Goal: Information Seeking & Learning: Learn about a topic

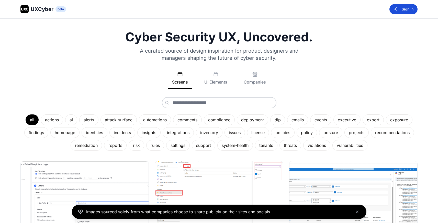
click at [406, 7] on button "Sign In" at bounding box center [403, 9] width 28 height 10
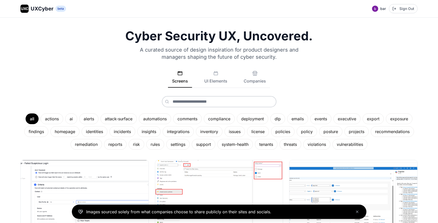
click at [46, 58] on div "Cyber Security UX, Uncovered. A curated source of design inspiration for produc…" at bounding box center [218, 90] width 397 height 120
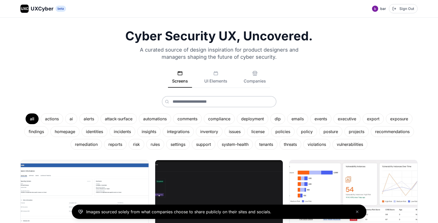
click at [206, 73] on button "UI Elements" at bounding box center [215, 79] width 31 height 17
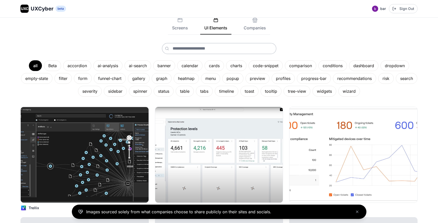
scroll to position [54, 0]
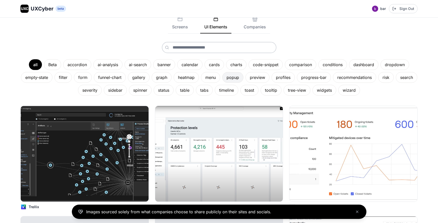
click at [243, 78] on div "popup" at bounding box center [232, 77] width 21 height 11
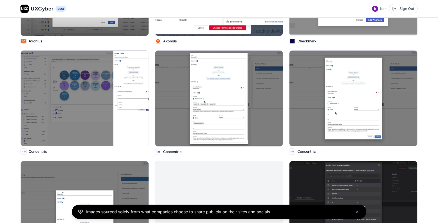
scroll to position [0, 0]
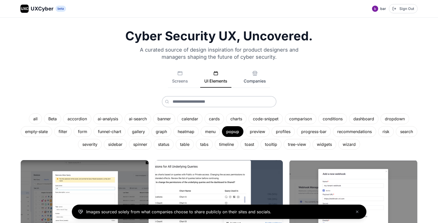
click at [253, 79] on button "Companies" at bounding box center [254, 79] width 30 height 17
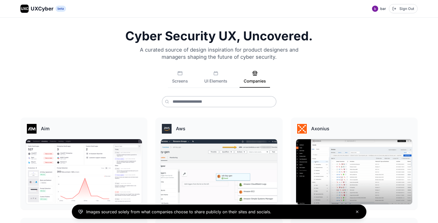
click at [358, 212] on icon "Close banner" at bounding box center [357, 212] width 4 height 4
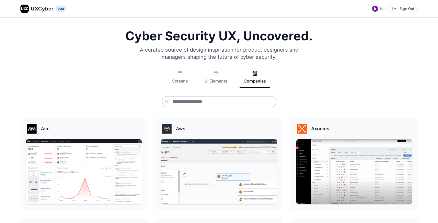
click at [42, 68] on div "Cyber Security UX, Uncovered. A curated source of design inspiration for produc…" at bounding box center [218, 68] width 397 height 77
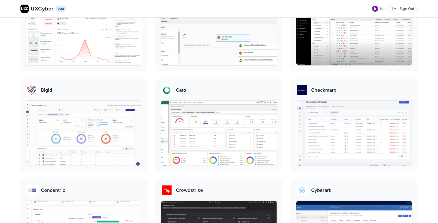
scroll to position [140, 0]
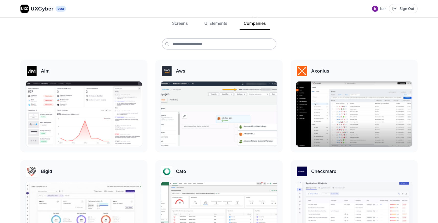
scroll to position [0, 0]
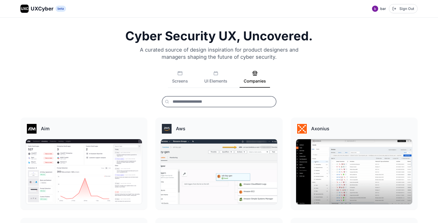
click at [200, 102] on input "text" at bounding box center [219, 101] width 114 height 11
type input "*"
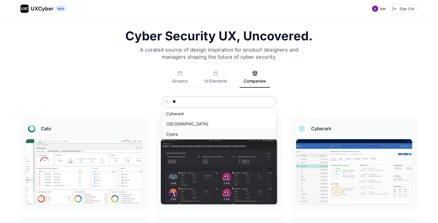
click at [178, 133] on button "Cyera" at bounding box center [219, 134] width 114 height 10
type input "*****"
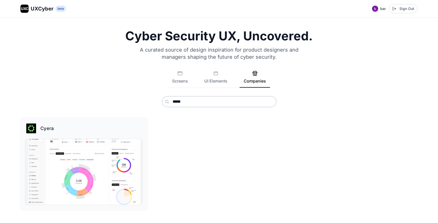
click at [100, 145] on img at bounding box center [83, 172] width 117 height 66
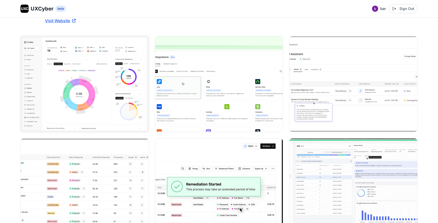
scroll to position [57, 0]
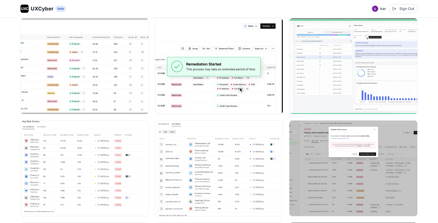
scroll to position [0, 0]
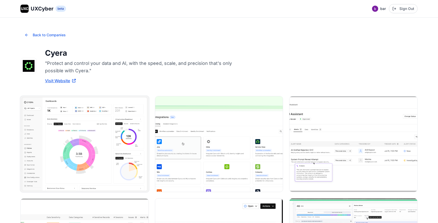
click at [85, 105] on img at bounding box center [84, 144] width 129 height 97
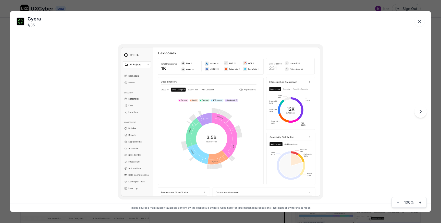
click at [194, 102] on img at bounding box center [221, 122] width 206 height 156
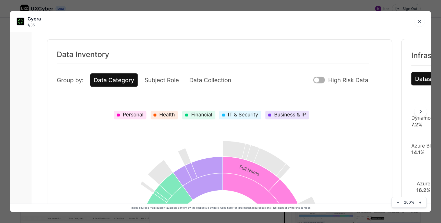
drag, startPoint x: 170, startPoint y: 119, endPoint x: 189, endPoint y: 189, distance: 72.7
click at [189, 190] on img at bounding box center [252, 186] width 674 height 510
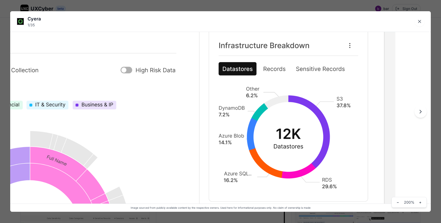
drag, startPoint x: 272, startPoint y: 131, endPoint x: 256, endPoint y: 39, distance: 92.7
click at [256, 39] on img at bounding box center [59, 176] width 674 height 510
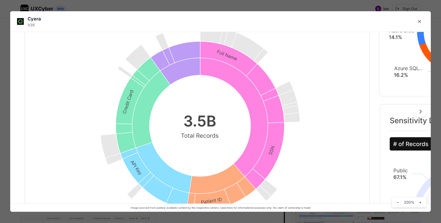
drag, startPoint x: 229, startPoint y: 100, endPoint x: 221, endPoint y: 56, distance: 44.9
click at [224, 67] on img at bounding box center [230, 70] width 674 height 510
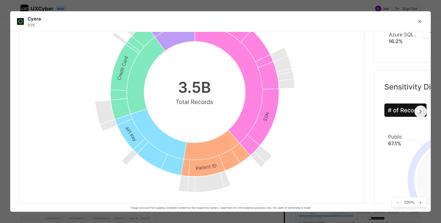
drag, startPoint x: 228, startPoint y: 102, endPoint x: 241, endPoint y: 65, distance: 39.5
click at [233, 83] on img at bounding box center [224, 37] width 674 height 510
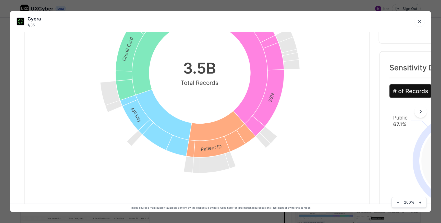
drag, startPoint x: 237, startPoint y: 95, endPoint x: 232, endPoint y: 61, distance: 34.3
click at [233, 70] on img at bounding box center [229, 17] width 674 height 510
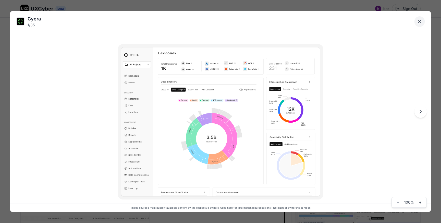
click at [420, 23] on icon "Close lightbox" at bounding box center [419, 21] width 5 height 5
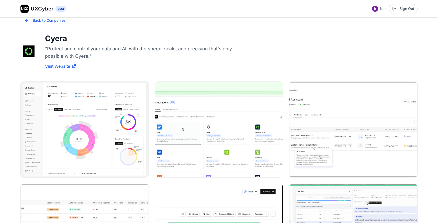
scroll to position [18, 0]
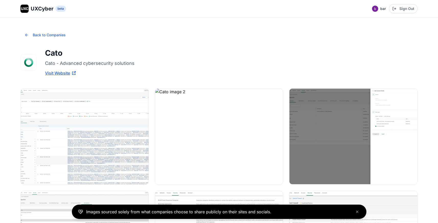
click at [29, 35] on button "Back to Companies" at bounding box center [44, 35] width 49 height 10
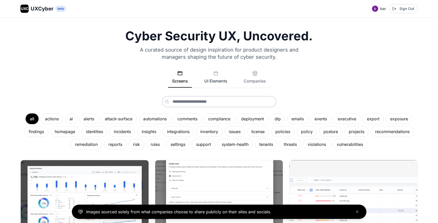
click at [227, 84] on button "UI Elements" at bounding box center [215, 79] width 31 height 17
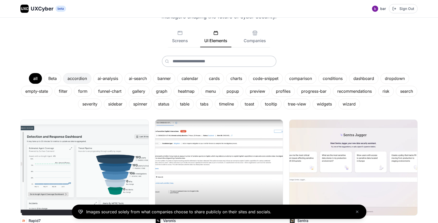
scroll to position [41, 0]
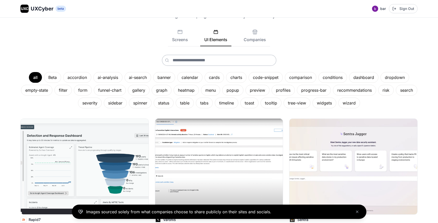
click at [79, 43] on div "Screens UI Elements Companies" at bounding box center [218, 37] width 397 height 17
click at [58, 38] on div "Screens UI Elements Companies" at bounding box center [218, 37] width 397 height 17
click at [78, 79] on div "accordion" at bounding box center [77, 77] width 28 height 11
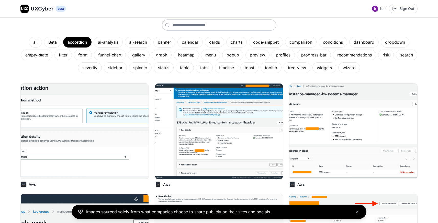
scroll to position [76, 0]
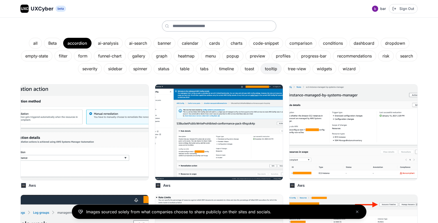
click at [275, 70] on div "tooltip" at bounding box center [270, 68] width 21 height 11
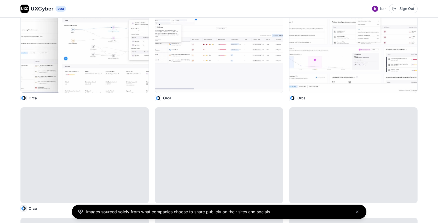
scroll to position [1279, 0]
